Goal: Book appointment/travel/reservation

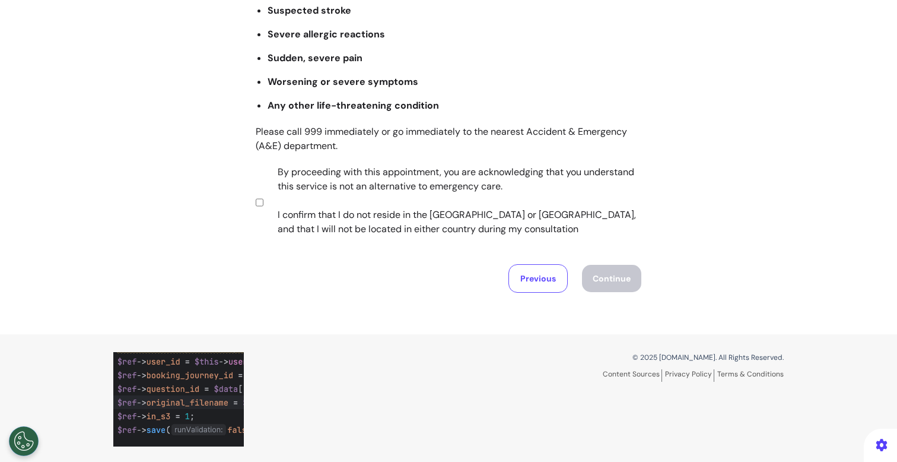
scroll to position [236, 0]
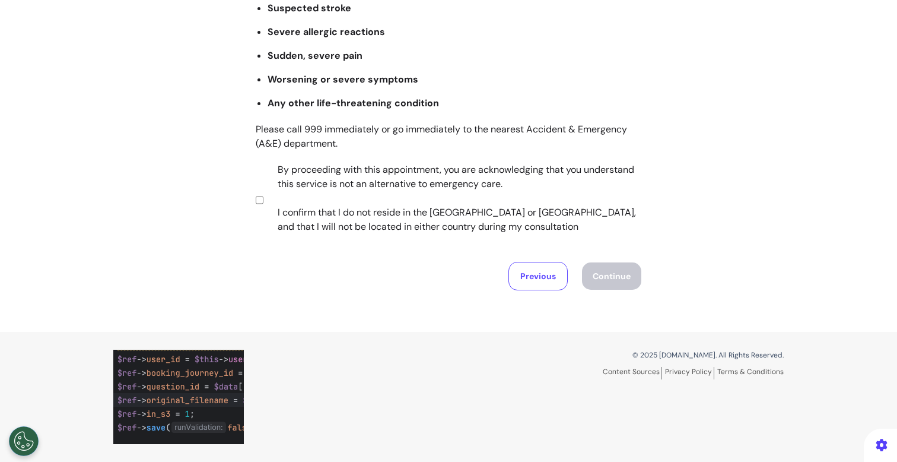
click at [431, 195] on label "By proceeding with this appointment, you are acknowledging that you understand …" at bounding box center [452, 198] width 372 height 71
click at [597, 285] on button "Continue" at bounding box center [611, 275] width 59 height 27
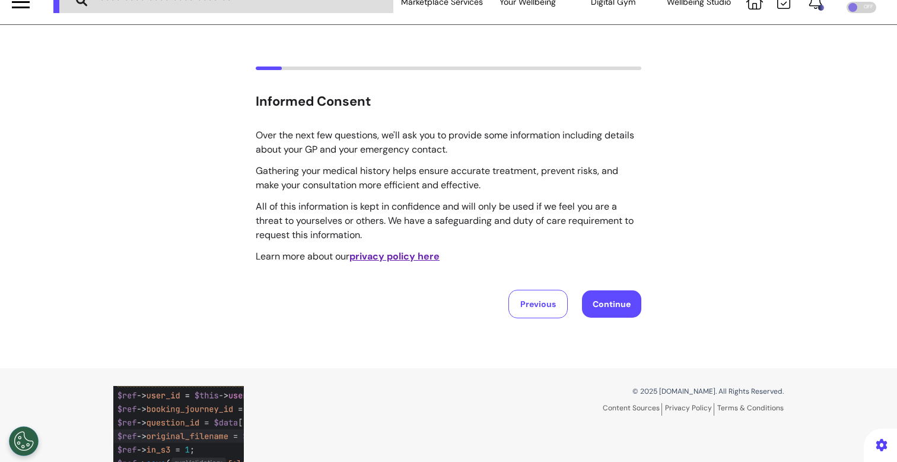
scroll to position [0, 0]
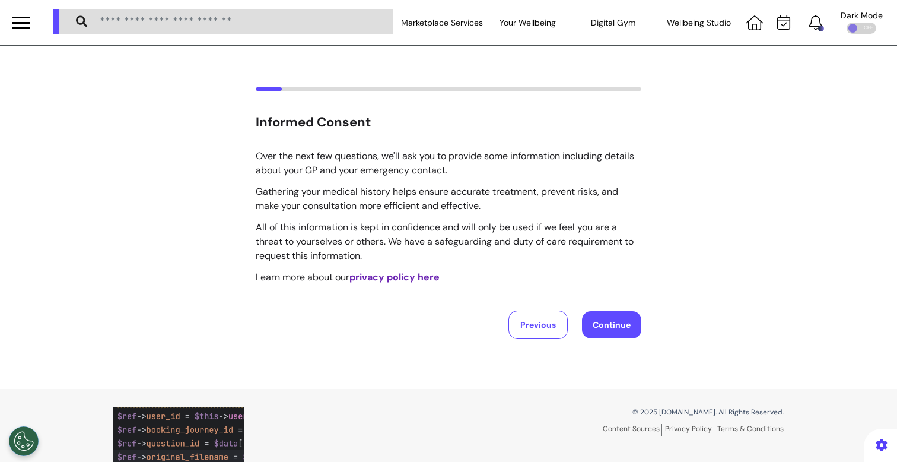
click at [626, 328] on button "Continue" at bounding box center [611, 324] width 59 height 27
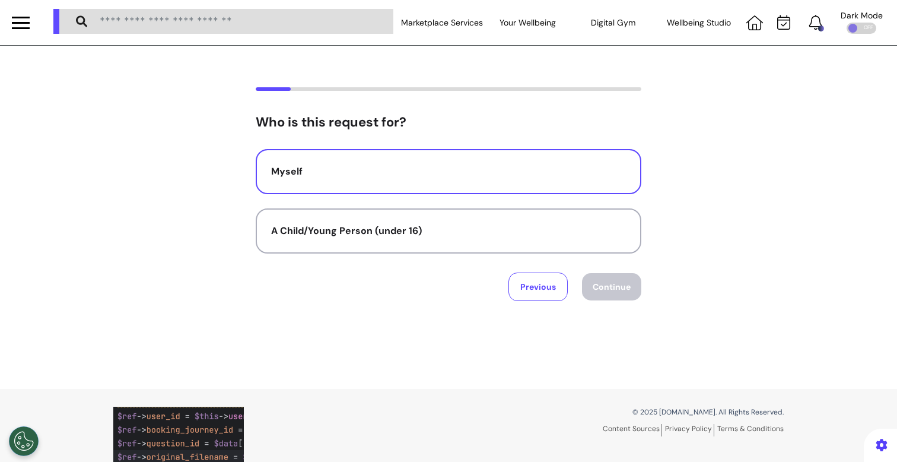
click at [516, 181] on button "Myself" at bounding box center [449, 171] width 386 height 45
click at [614, 306] on div "Who is this request for? Myself A Child/Young Person (under 16) Previous Contin…" at bounding box center [448, 217] width 897 height 343
click at [614, 288] on button "Continue" at bounding box center [611, 286] width 59 height 27
select select "*****"
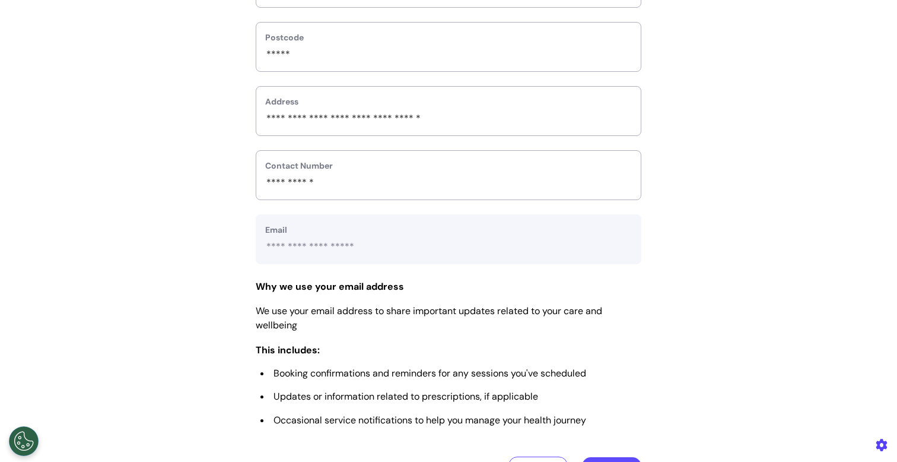
scroll to position [592, 0]
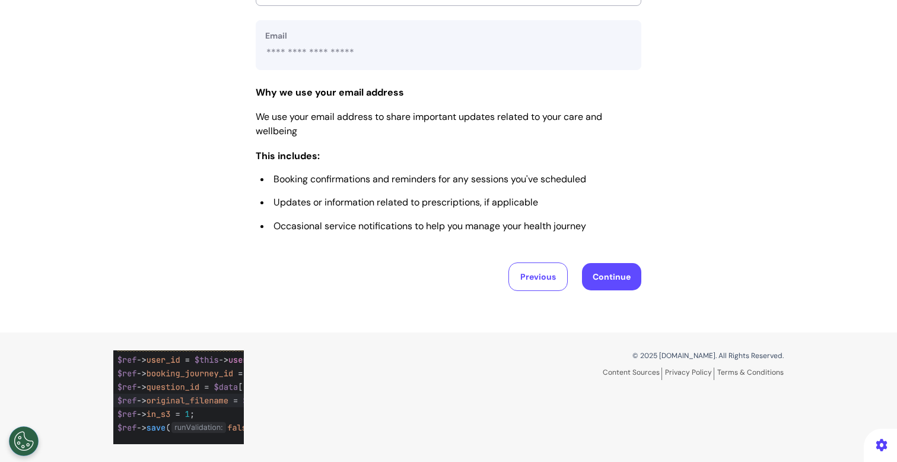
click at [613, 280] on button "Continue" at bounding box center [611, 276] width 59 height 27
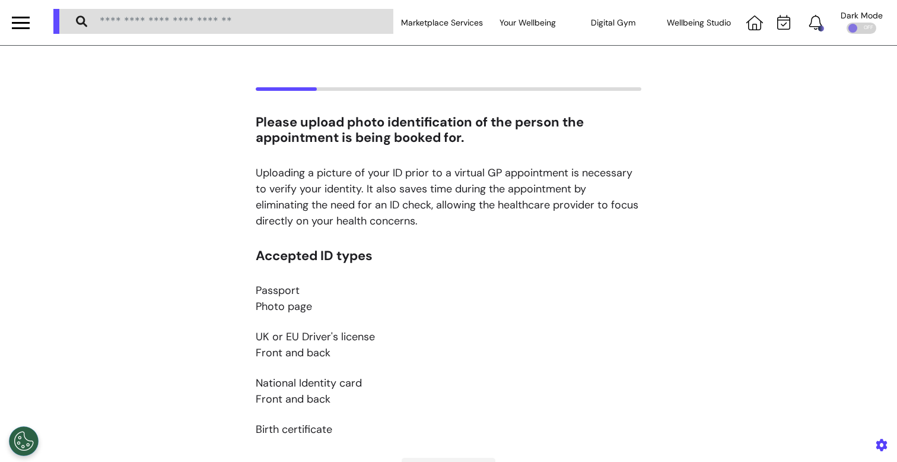
scroll to position [261, 0]
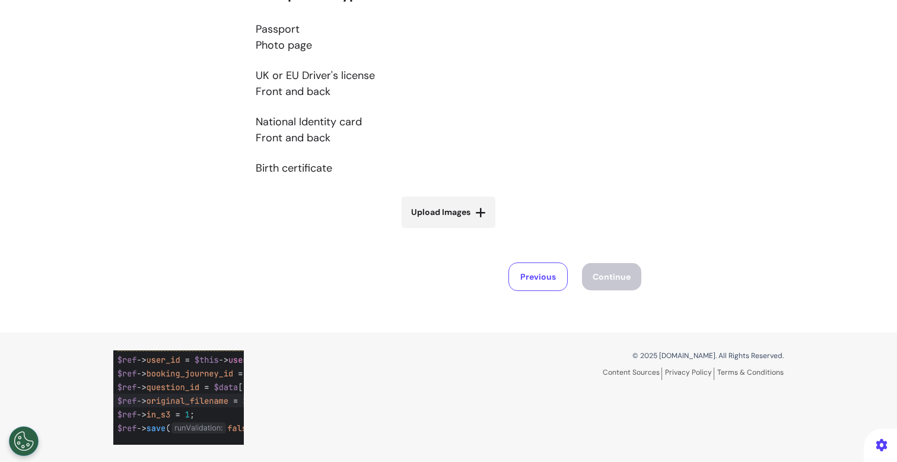
click at [455, 212] on span "Upload Images" at bounding box center [440, 212] width 59 height 12
click at [455, 231] on input "Upload Images" at bounding box center [448, 237] width 141 height 12
type input "**********"
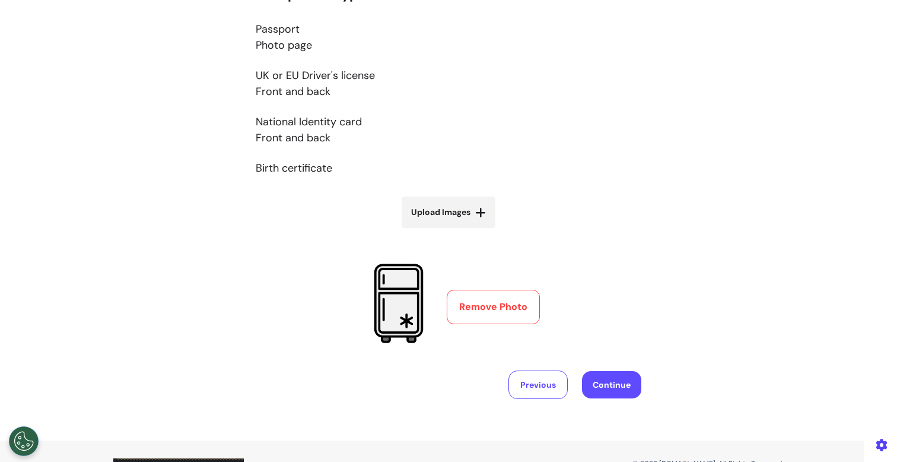
click at [443, 210] on span "Upload Images" at bounding box center [440, 212] width 59 height 12
click at [443, 231] on input "Upload Images" at bounding box center [448, 237] width 141 height 12
type input "**********"
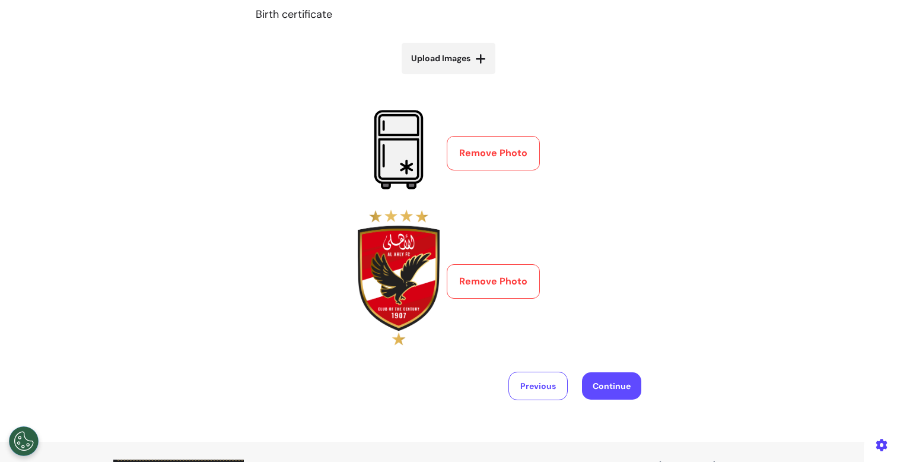
scroll to position [469, 0]
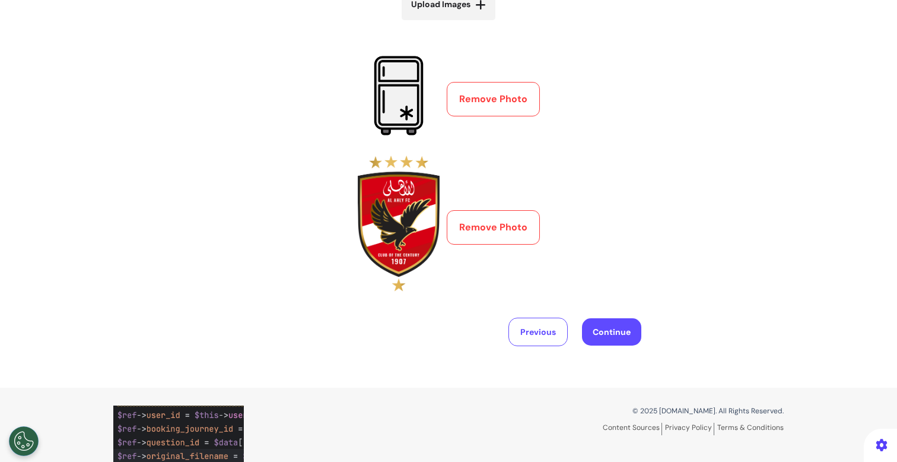
click at [609, 338] on button "Continue" at bounding box center [611, 331] width 59 height 27
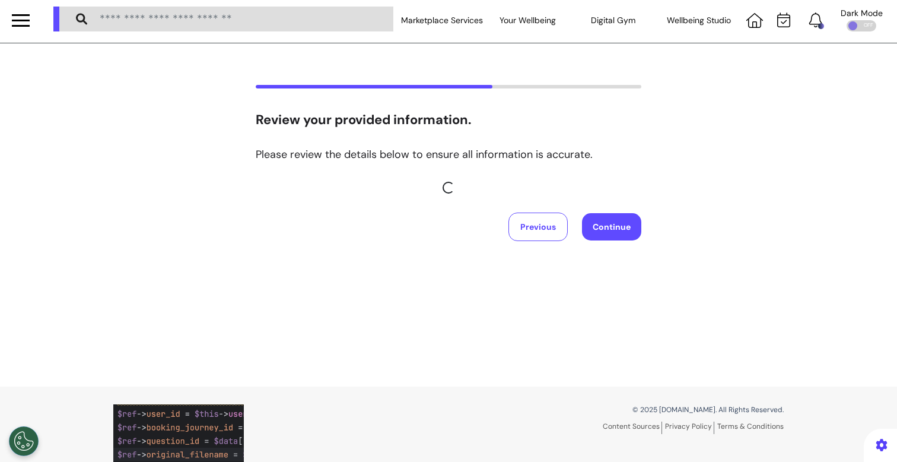
scroll to position [0, 0]
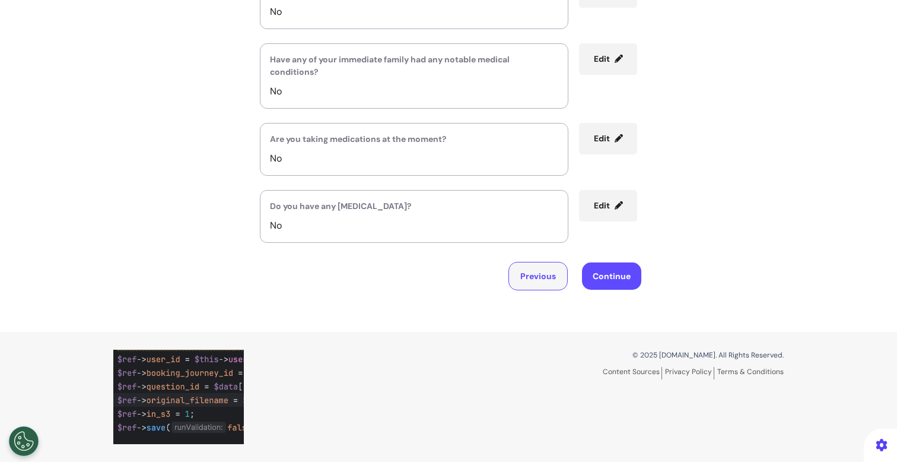
click at [531, 287] on button "Previous" at bounding box center [538, 276] width 59 height 28
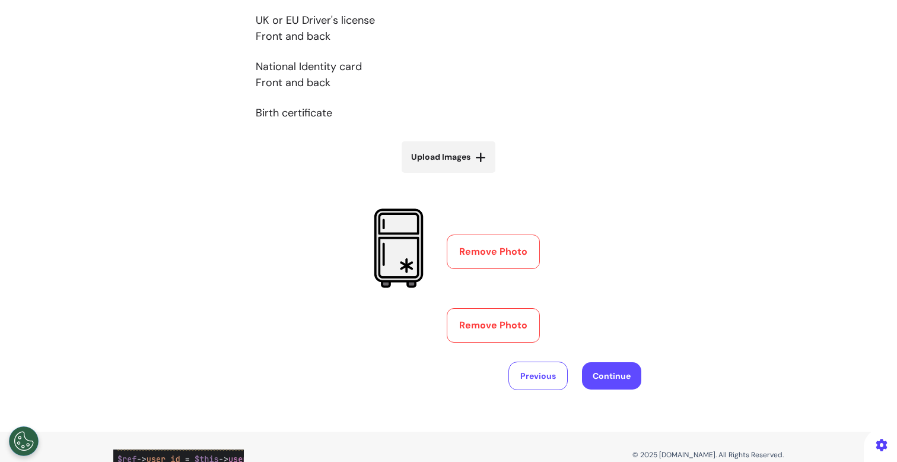
scroll to position [433, 0]
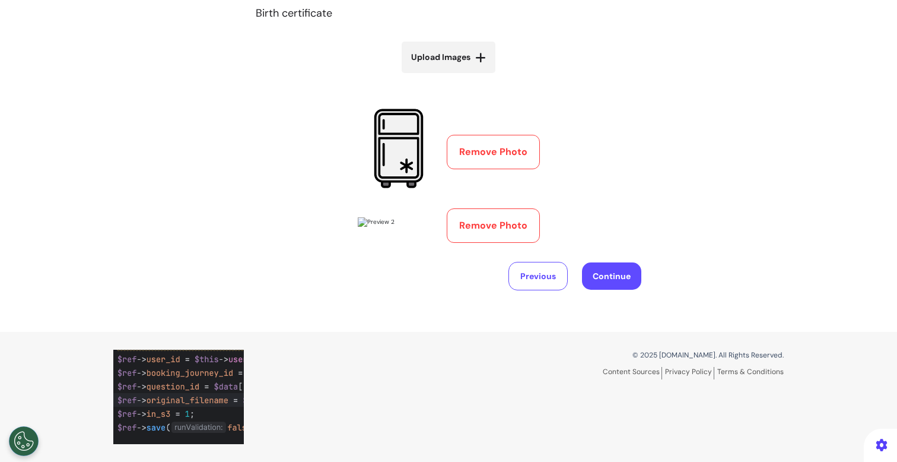
click at [498, 243] on button "Remove Photo" at bounding box center [493, 225] width 93 height 34
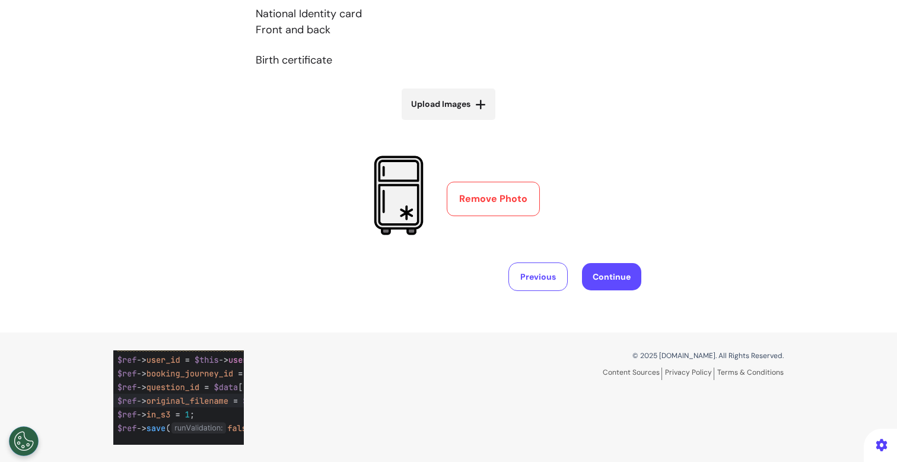
click at [590, 272] on button "Continue" at bounding box center [611, 276] width 59 height 27
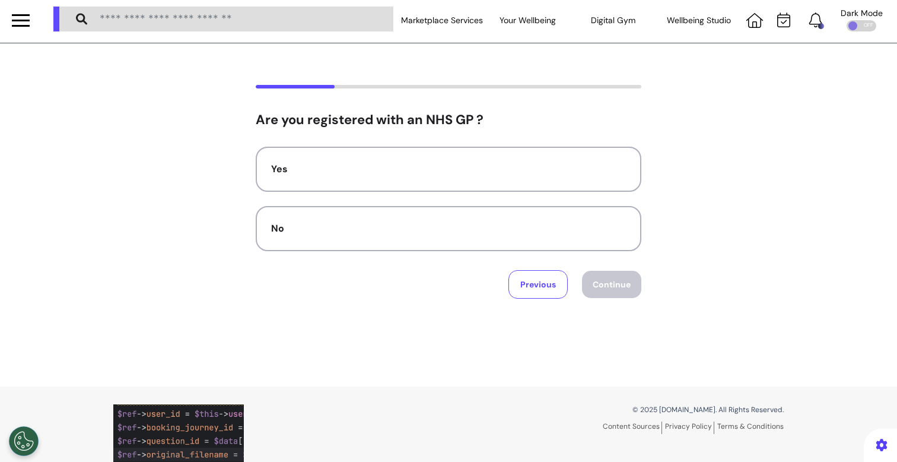
scroll to position [0, 0]
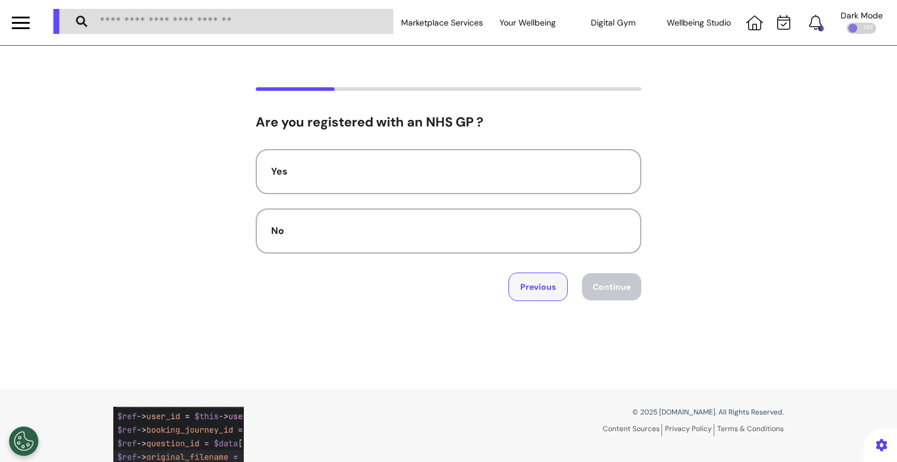
click at [540, 284] on button "Previous" at bounding box center [538, 286] width 59 height 28
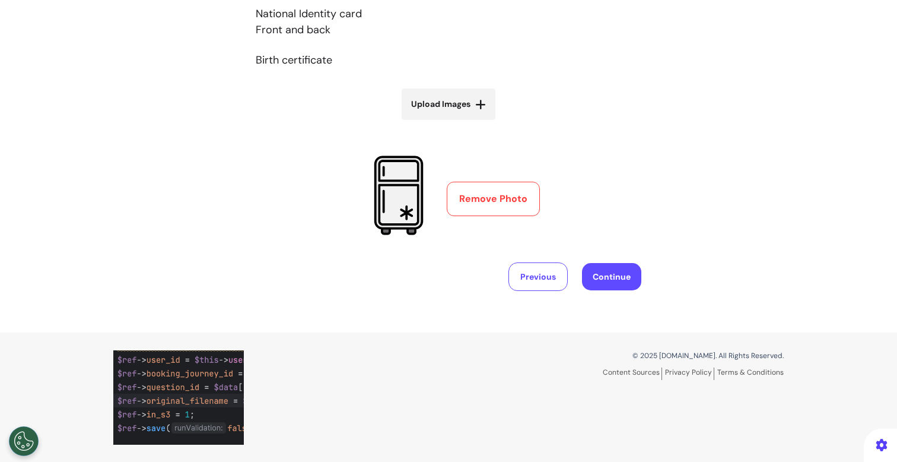
scroll to position [218, 0]
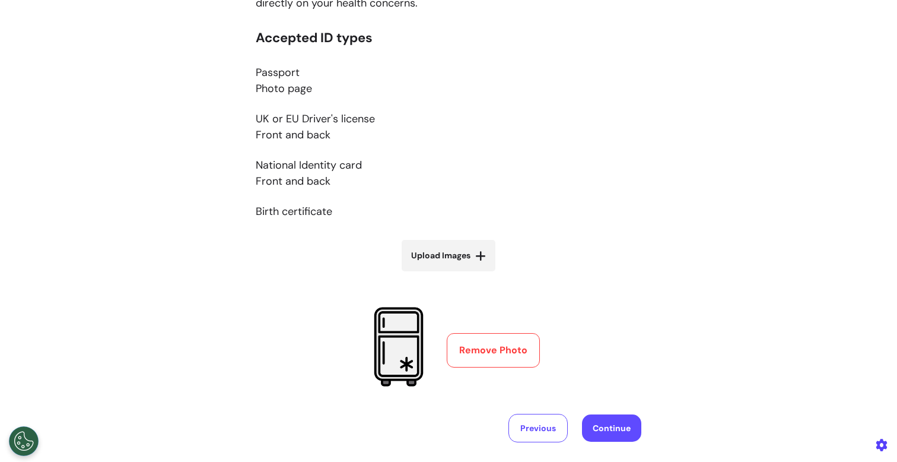
click at [463, 267] on label "Upload Images" at bounding box center [449, 255] width 94 height 31
click at [463, 274] on input "Upload Images" at bounding box center [448, 280] width 141 height 12
type input "**********"
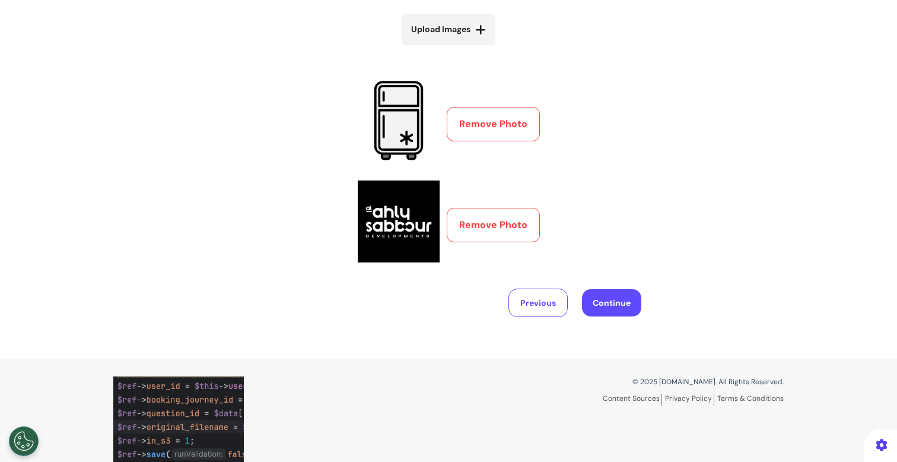
scroll to position [438, 0]
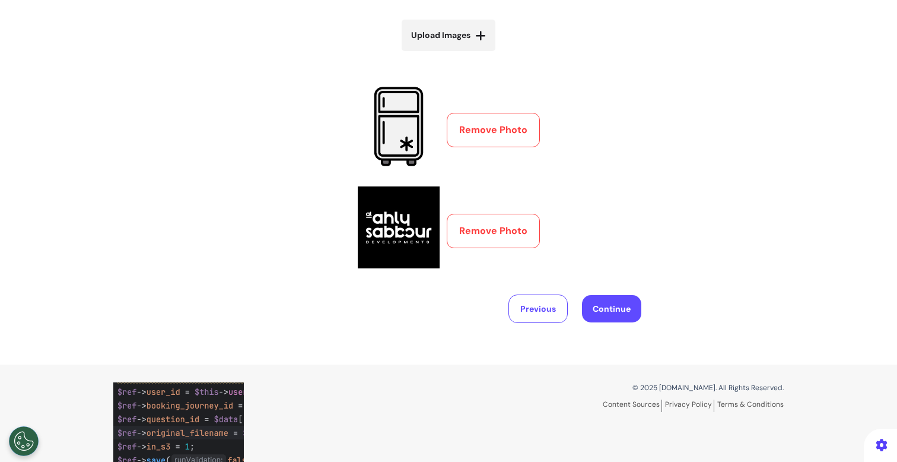
click at [510, 140] on button "Remove Photo" at bounding box center [493, 130] width 93 height 34
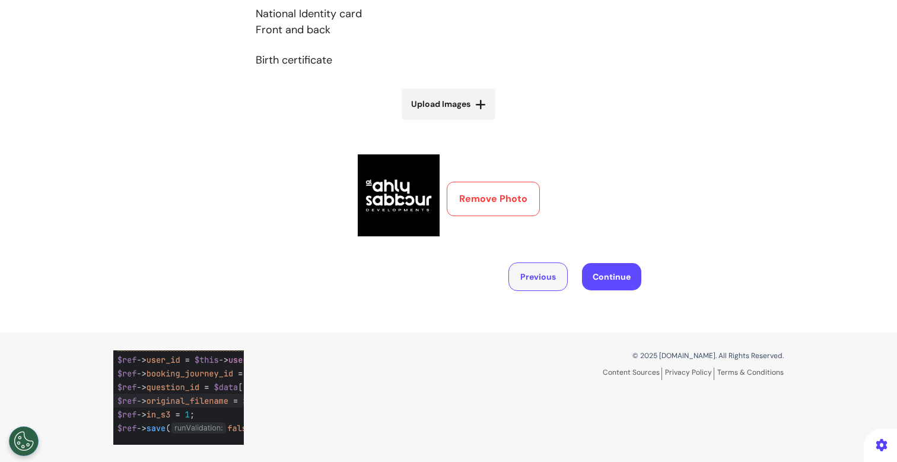
click at [519, 275] on button "Previous" at bounding box center [538, 276] width 59 height 28
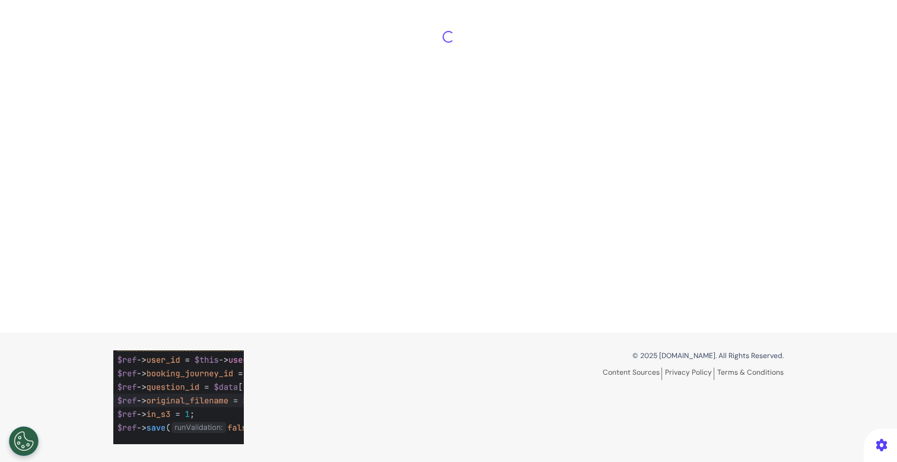
select select "*****"
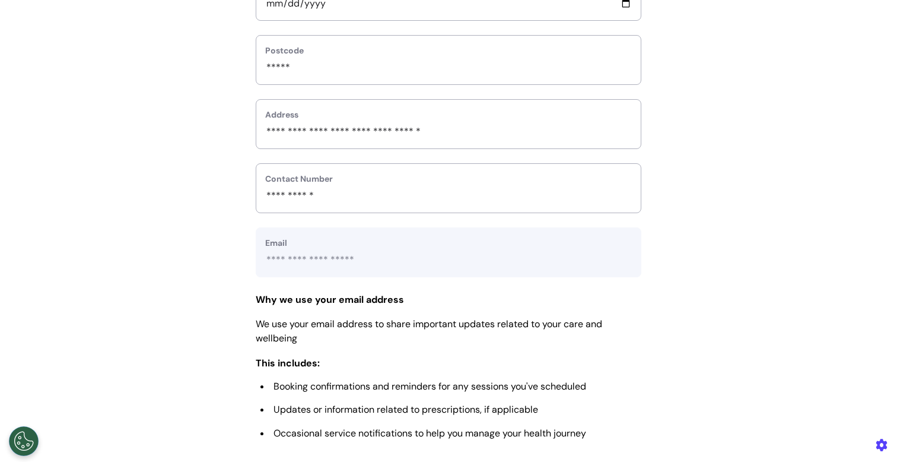
scroll to position [592, 0]
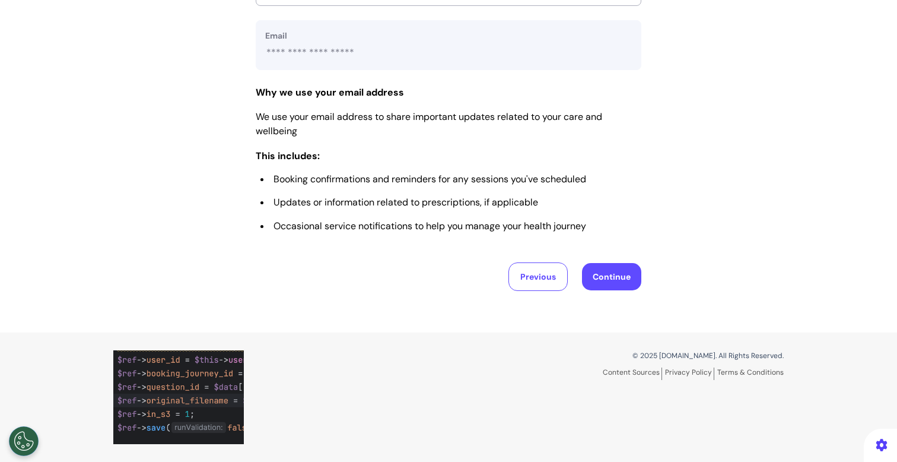
click at [611, 272] on button "Continue" at bounding box center [611, 276] width 59 height 27
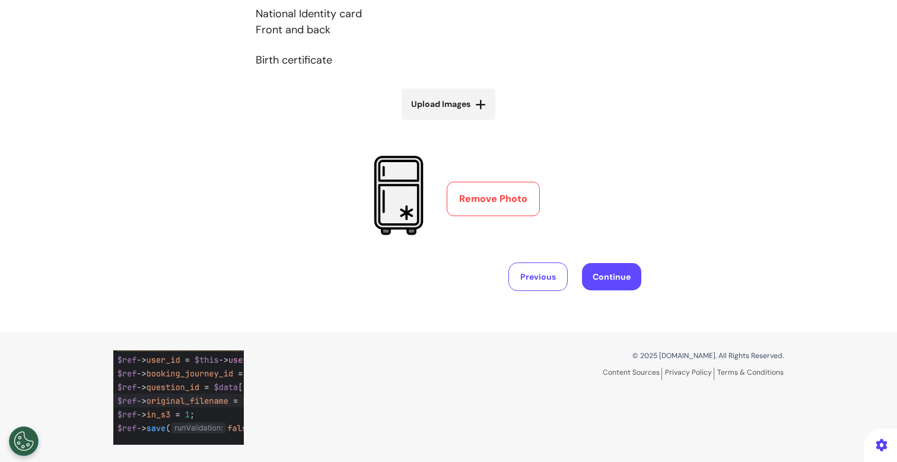
click at [475, 106] on icon at bounding box center [480, 105] width 11 height 12
click at [474, 123] on input "Upload Images" at bounding box center [448, 129] width 141 height 12
type input "**********"
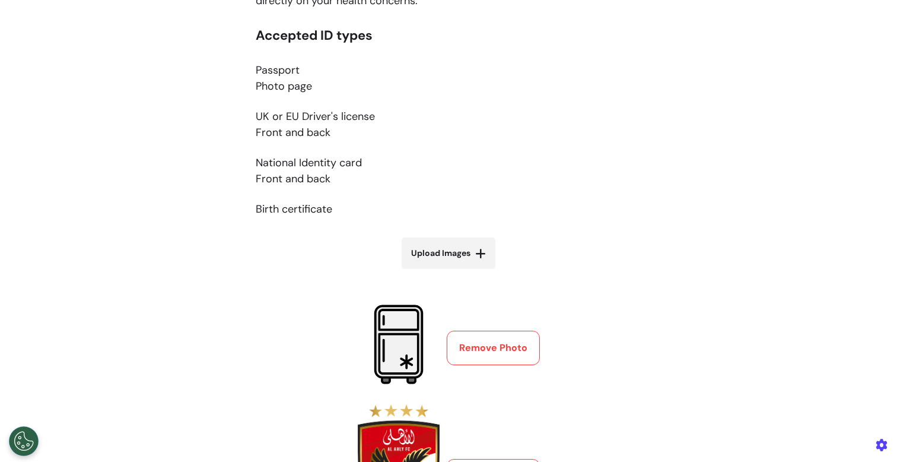
scroll to position [378, 0]
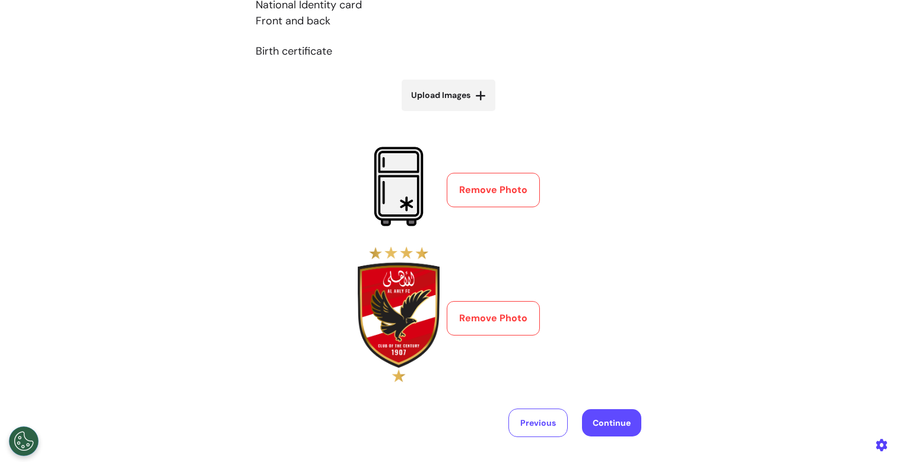
click at [481, 321] on button "Remove Photo" at bounding box center [493, 318] width 93 height 34
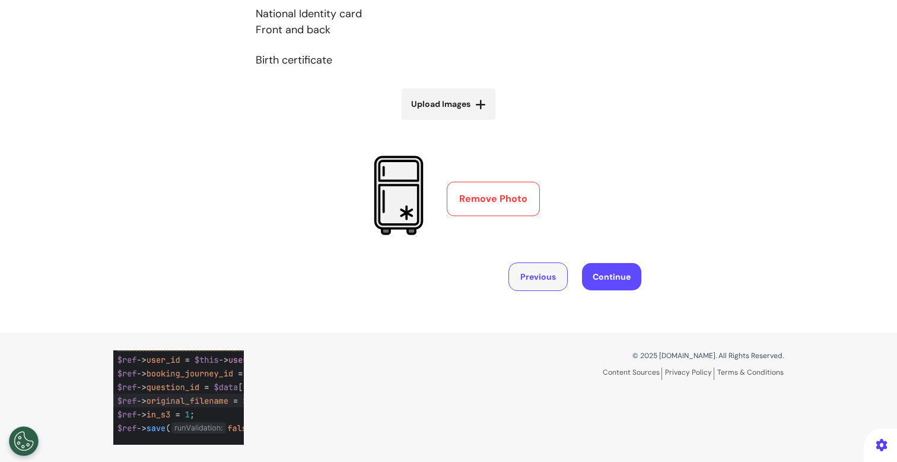
click at [541, 285] on button "Previous" at bounding box center [538, 276] width 59 height 28
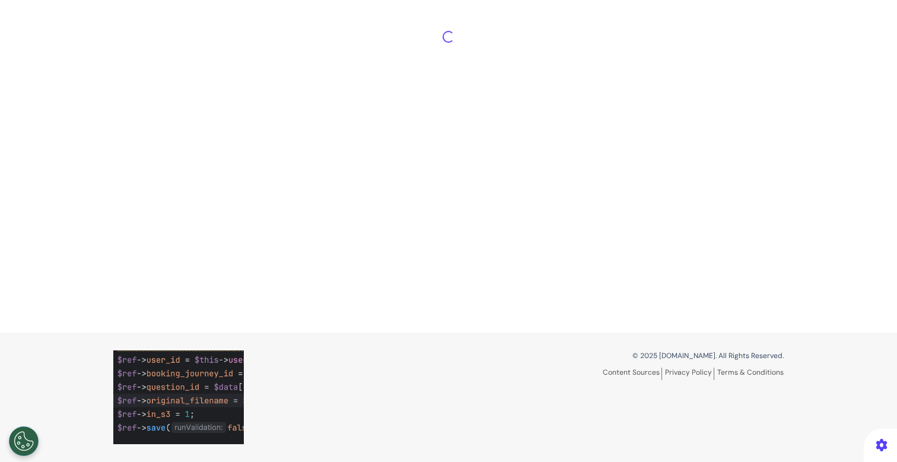
select select "*****"
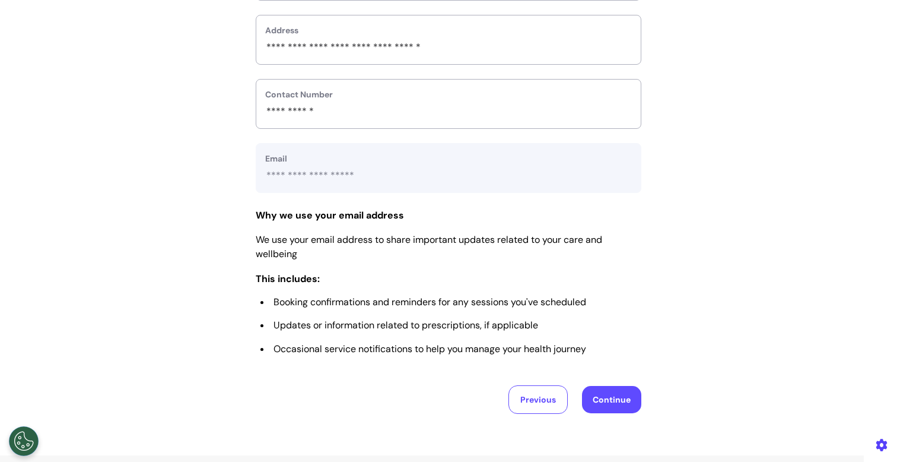
scroll to position [592, 0]
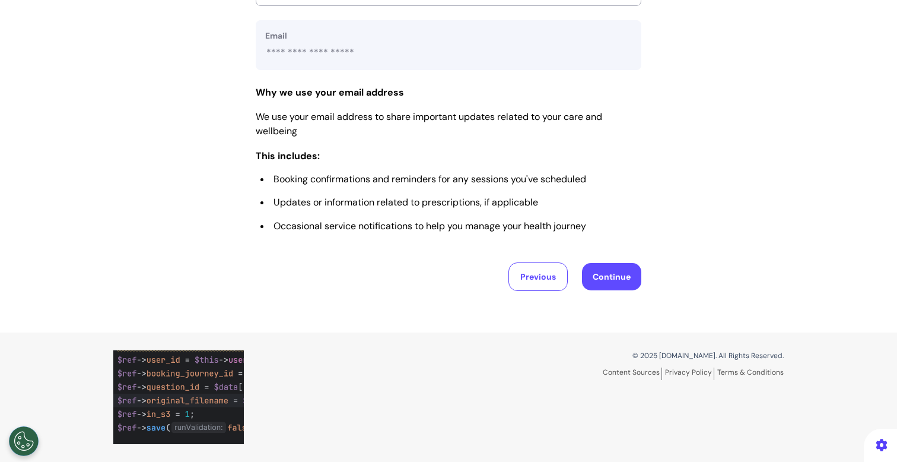
click at [616, 286] on button "Continue" at bounding box center [611, 276] width 59 height 27
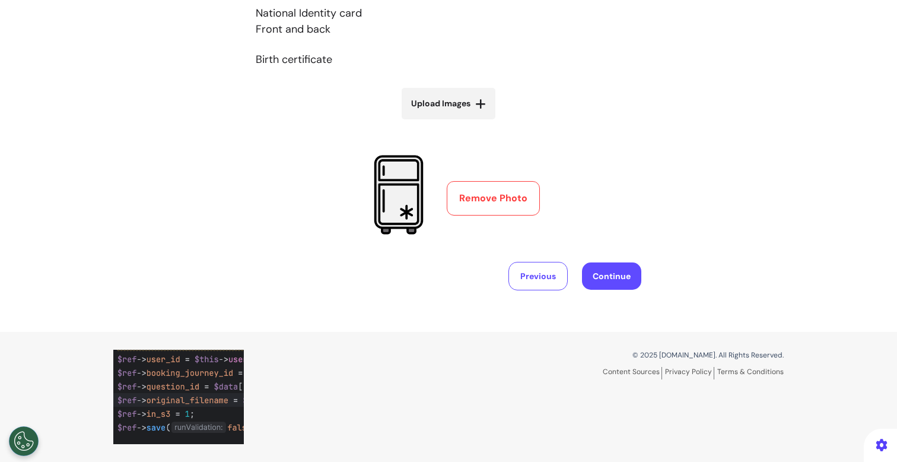
scroll to position [369, 0]
click at [456, 102] on span "Upload Images" at bounding box center [440, 104] width 59 height 12
click at [456, 123] on input "Upload Images" at bounding box center [448, 129] width 141 height 12
type input "**********"
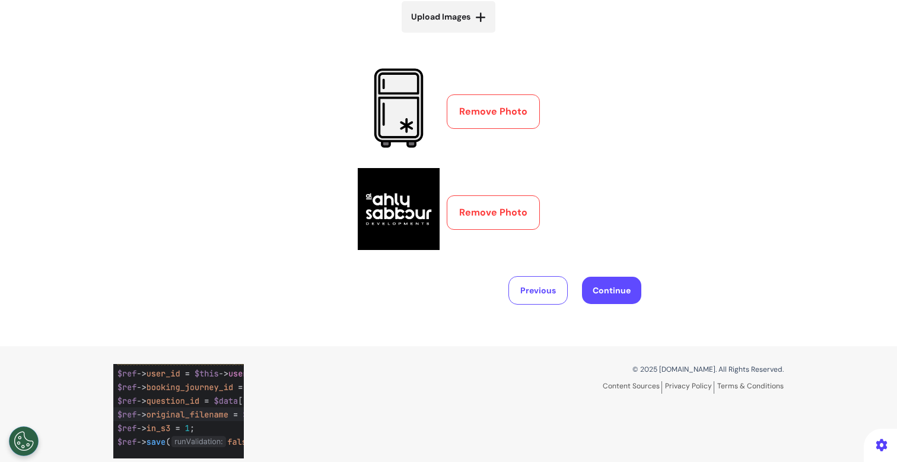
scroll to position [344, 0]
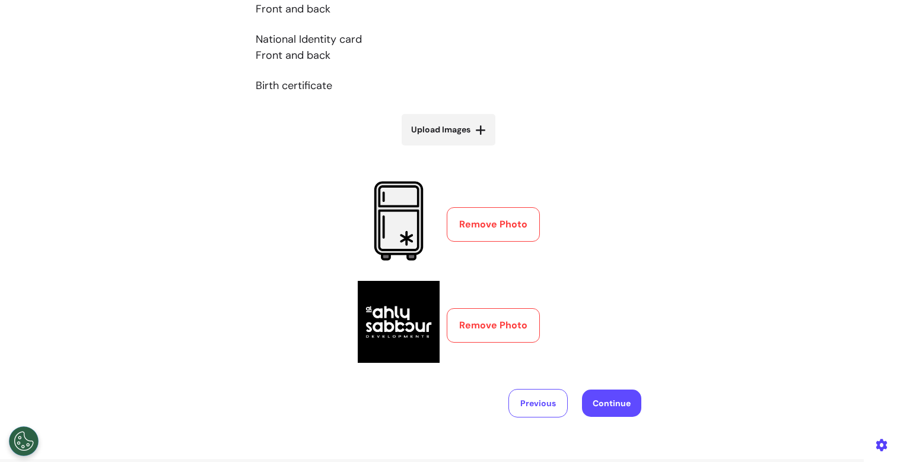
click at [467, 130] on label "Upload Images" at bounding box center [449, 129] width 94 height 31
click at [467, 148] on input "Upload Images" at bounding box center [448, 154] width 141 height 12
type input "**********"
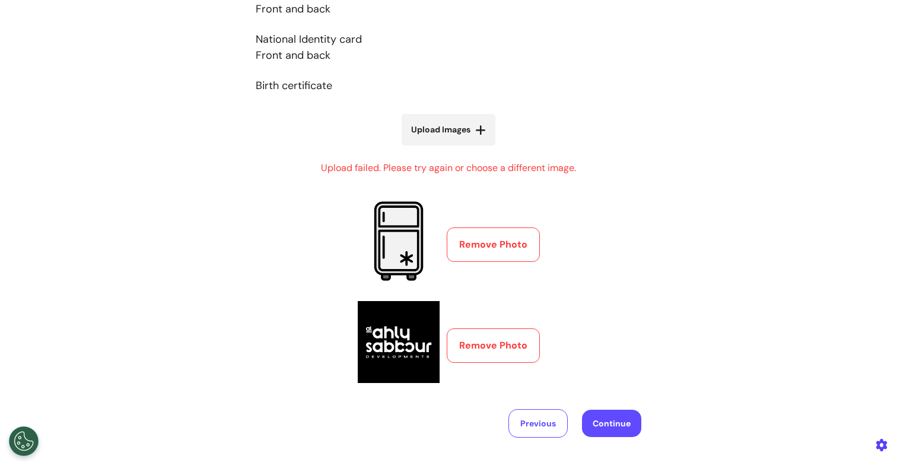
click at [442, 130] on span "Upload Images" at bounding box center [440, 129] width 59 height 12
click at [442, 148] on input "Upload Images" at bounding box center [448, 154] width 141 height 12
type input "**********"
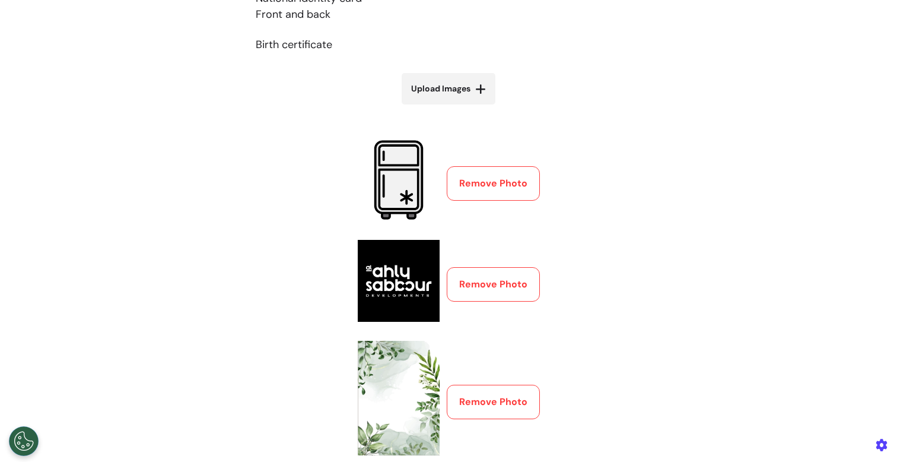
scroll to position [430, 0]
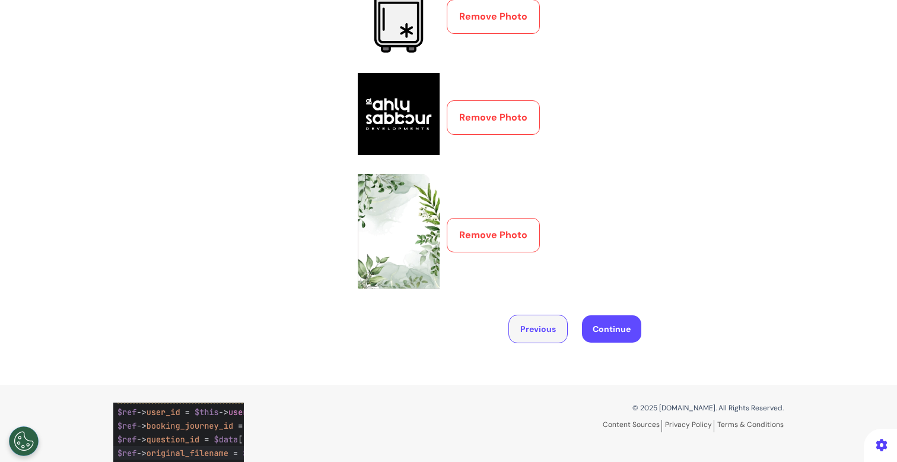
click at [529, 327] on button "Previous" at bounding box center [538, 329] width 59 height 28
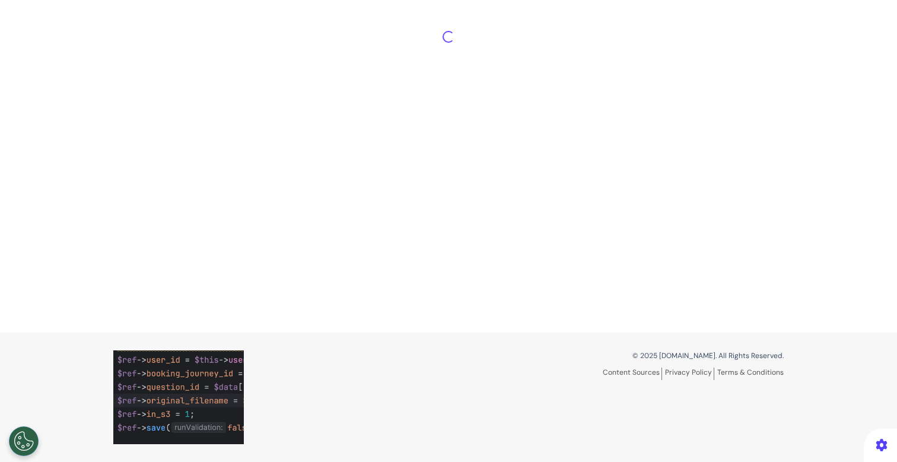
scroll to position [563, 0]
select select "*****"
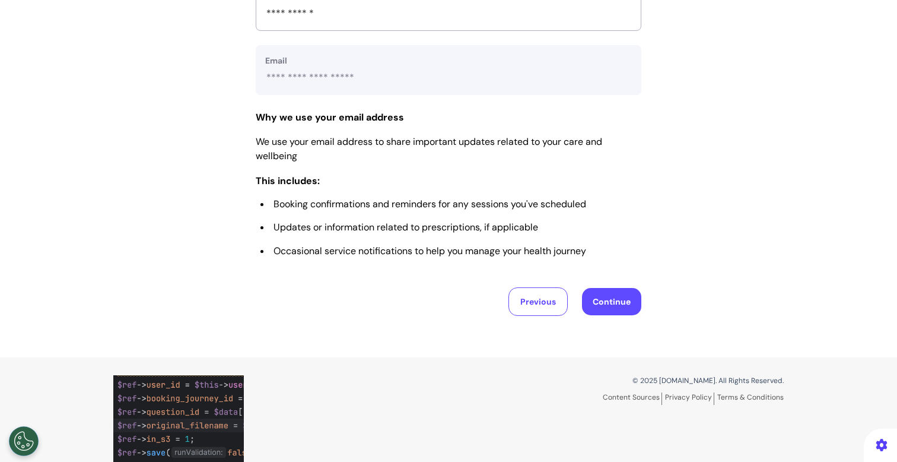
click at [595, 302] on button "Continue" at bounding box center [611, 301] width 59 height 27
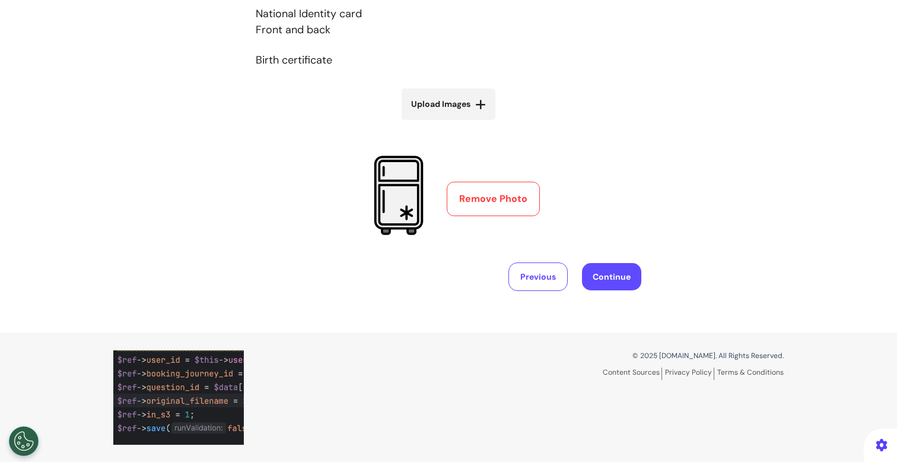
click at [458, 108] on span "Upload Images" at bounding box center [440, 104] width 59 height 12
click at [458, 123] on input "Upload Images" at bounding box center [448, 129] width 141 height 12
type input "**********"
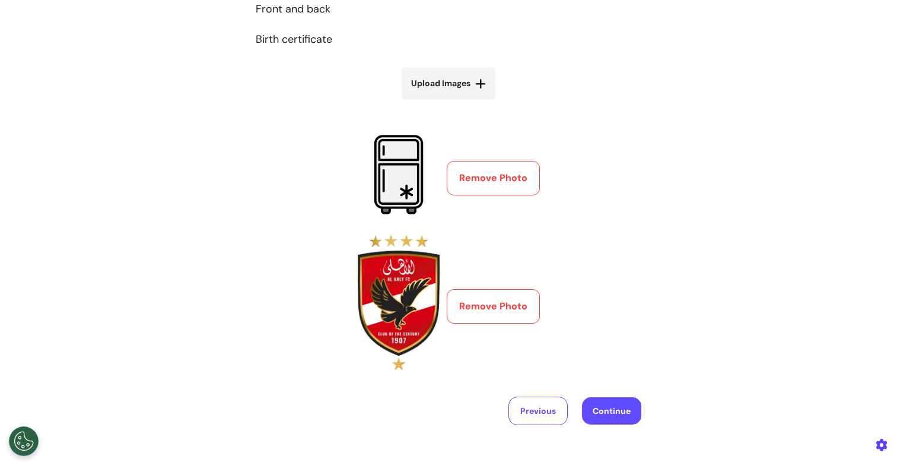
scroll to position [525, 0]
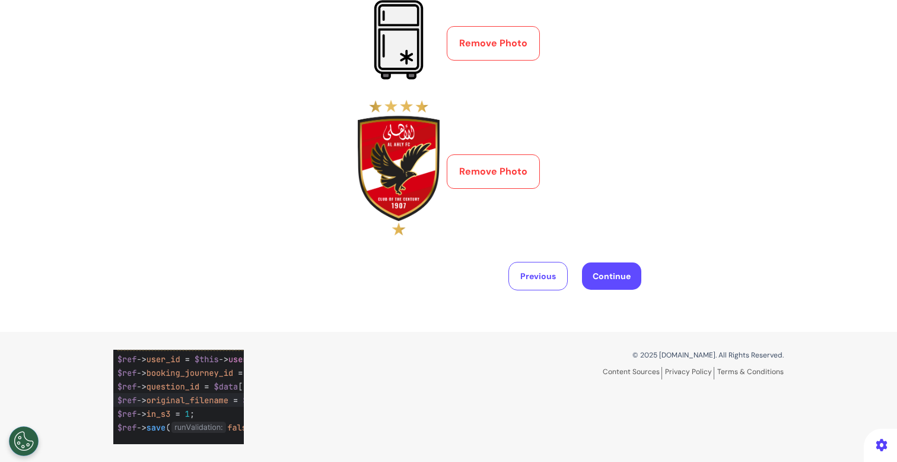
click at [623, 280] on button "Continue" at bounding box center [611, 275] width 59 height 27
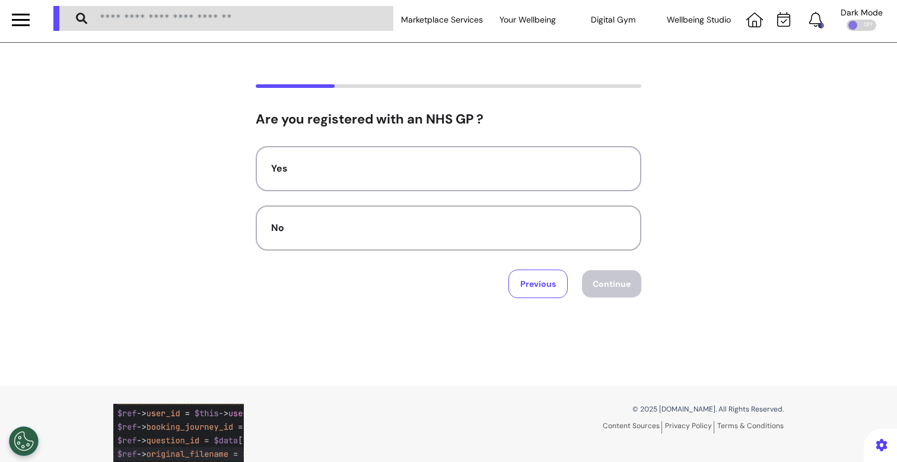
scroll to position [0, 0]
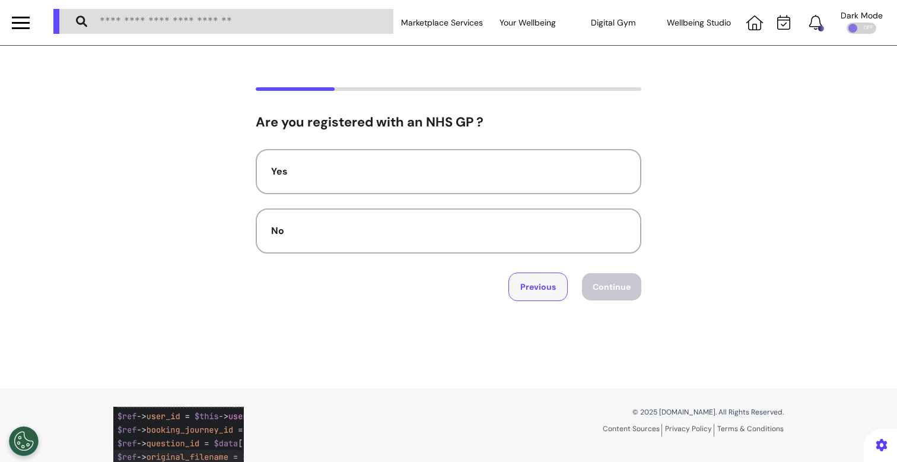
click at [532, 287] on button "Previous" at bounding box center [538, 286] width 59 height 28
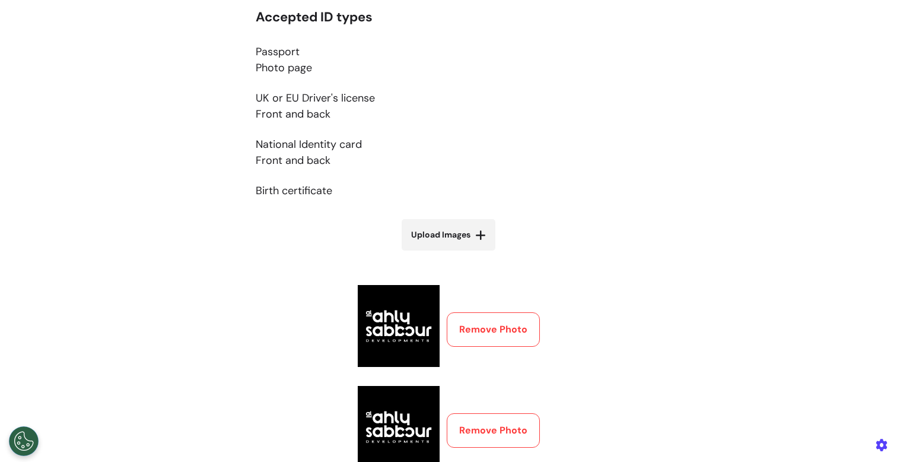
scroll to position [389, 0]
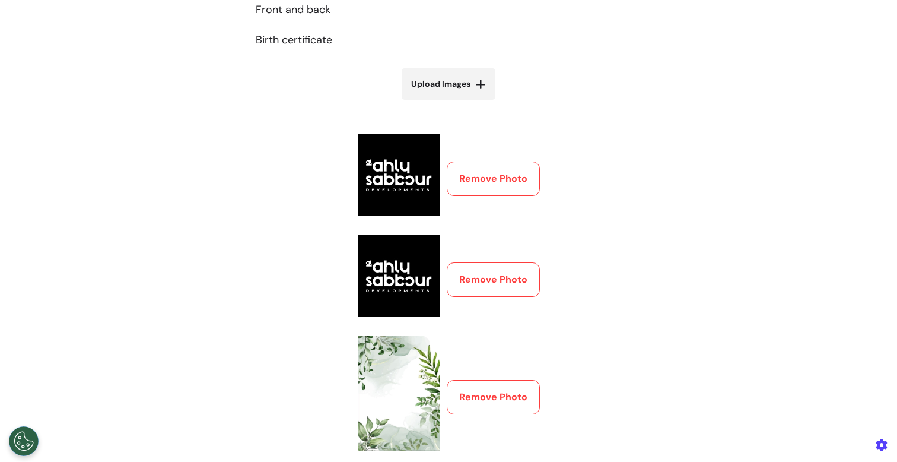
click at [462, 79] on span "Upload Images" at bounding box center [440, 84] width 59 height 12
click at [462, 103] on input "Upload Images" at bounding box center [448, 109] width 141 height 12
type input "**********"
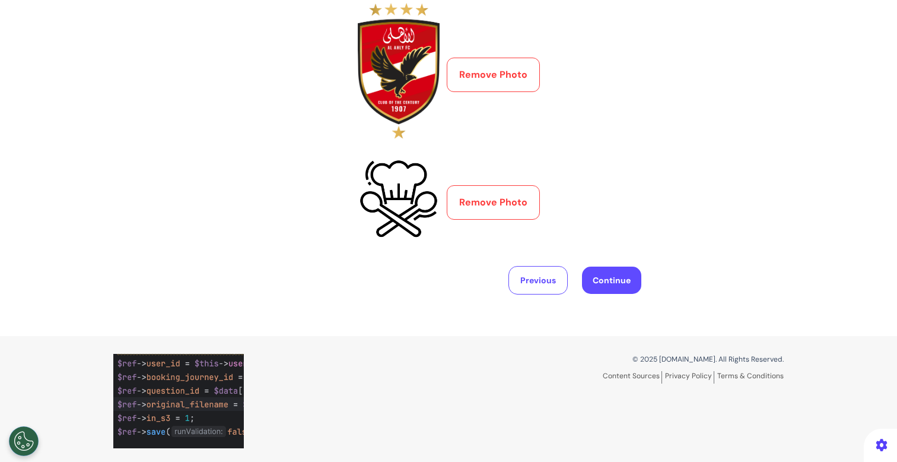
scroll to position [860, 0]
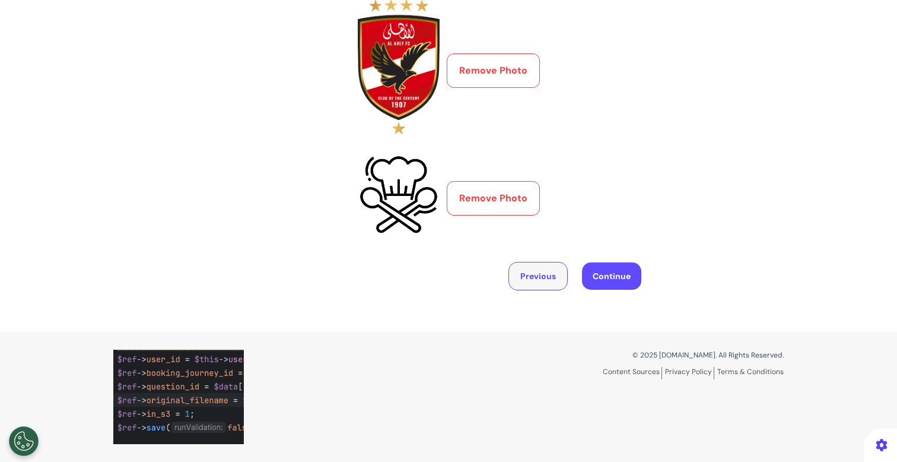
click at [530, 276] on button "Previous" at bounding box center [538, 276] width 59 height 28
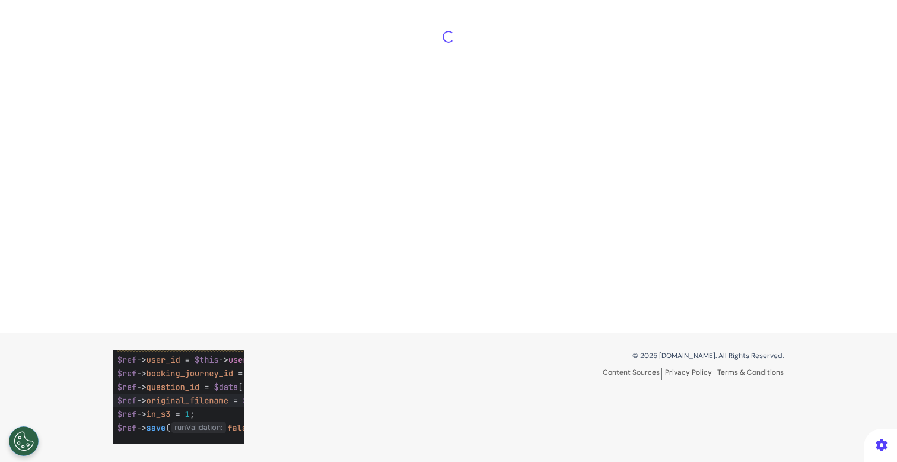
scroll to position [592, 0]
select select "*****"
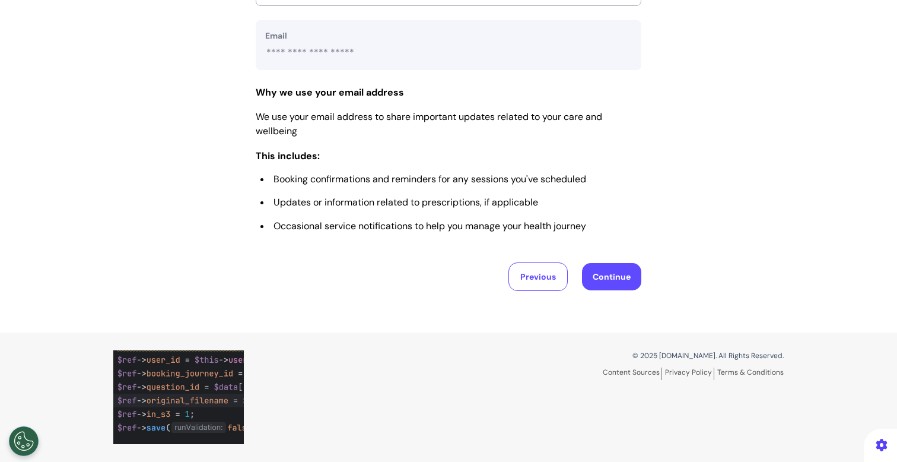
click at [618, 278] on button "Continue" at bounding box center [611, 276] width 59 height 27
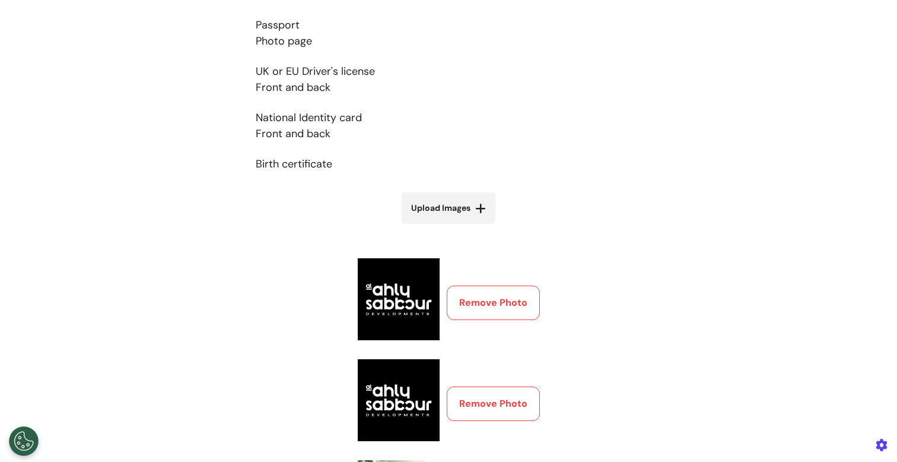
scroll to position [255, 0]
